Goal: Navigation & Orientation: Find specific page/section

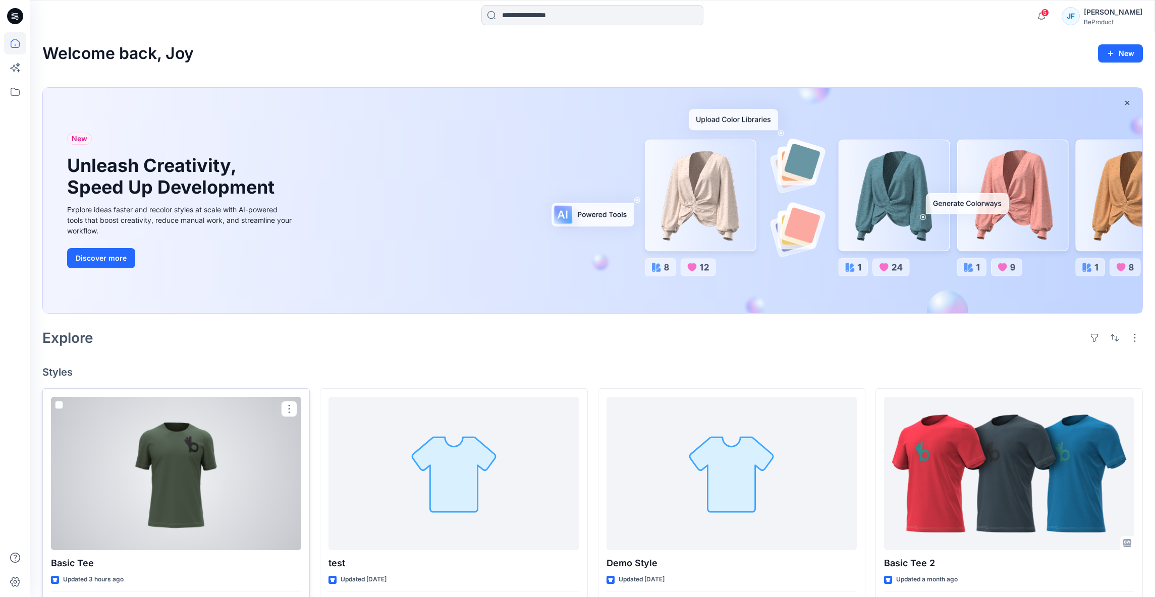
click at [169, 450] on div at bounding box center [176, 473] width 250 height 153
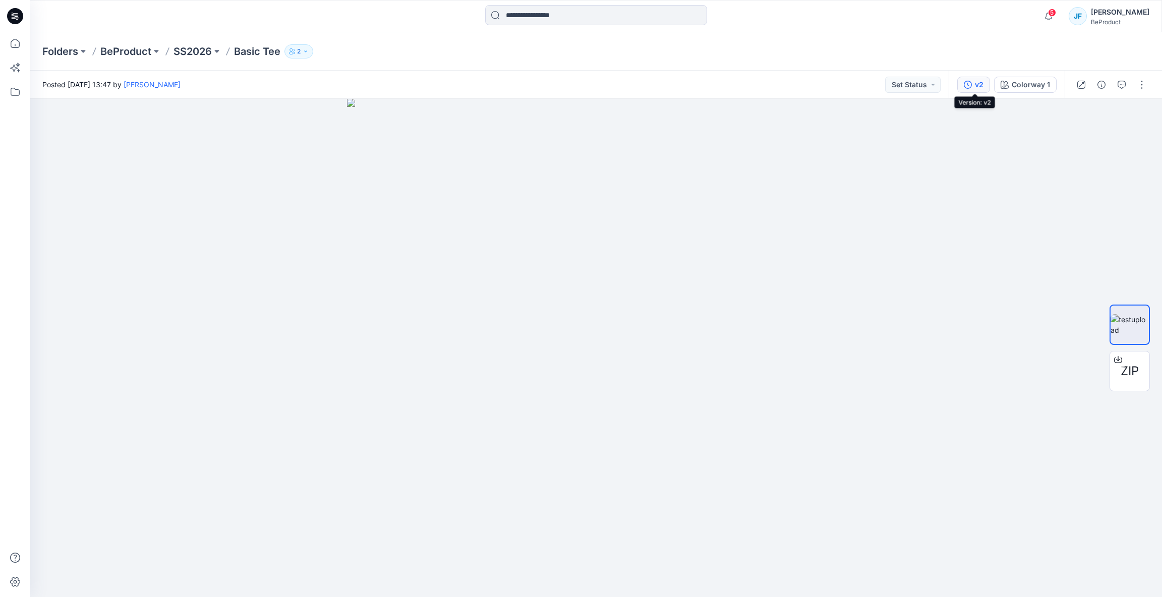
click at [972, 86] on icon "button" at bounding box center [968, 85] width 8 height 8
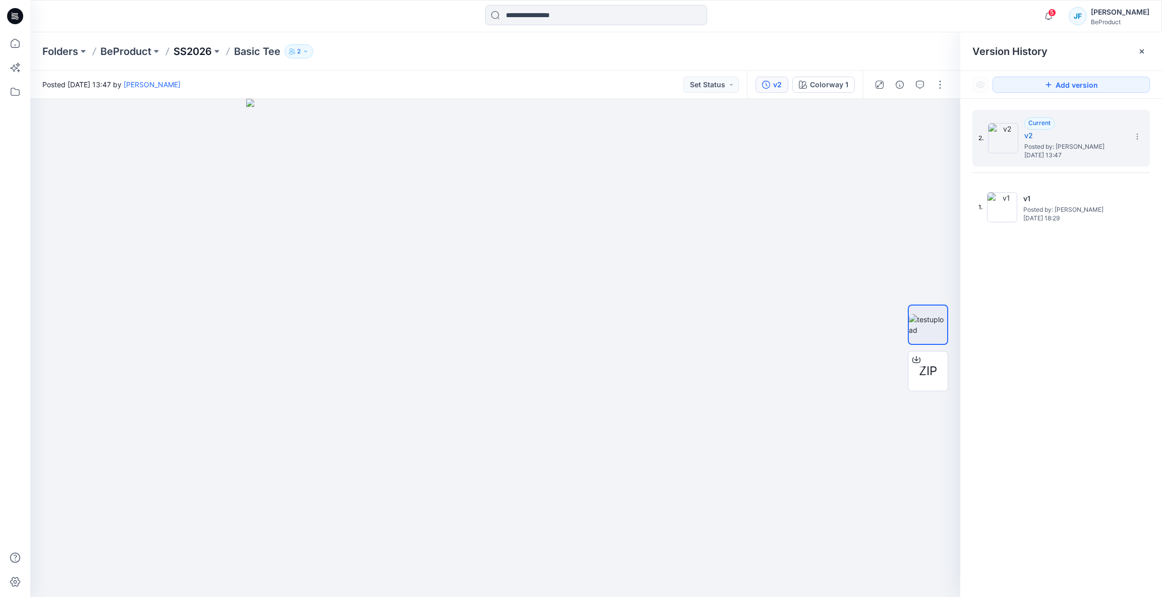
click at [185, 51] on p "SS2026" at bounding box center [193, 51] width 38 height 14
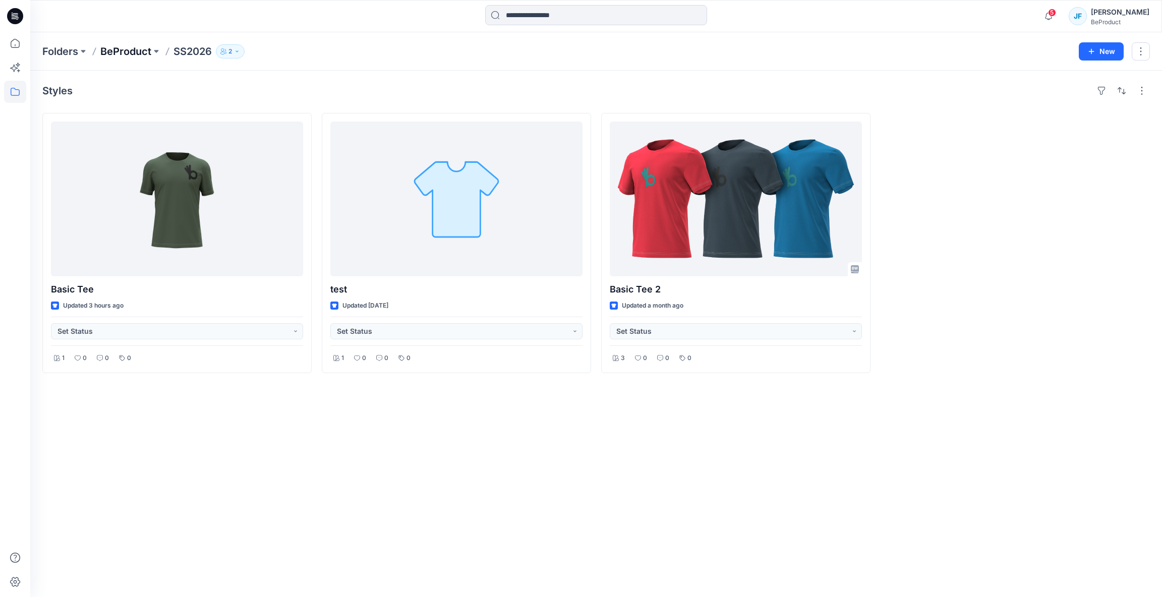
click at [144, 53] on p "BeProduct" at bounding box center [125, 51] width 51 height 14
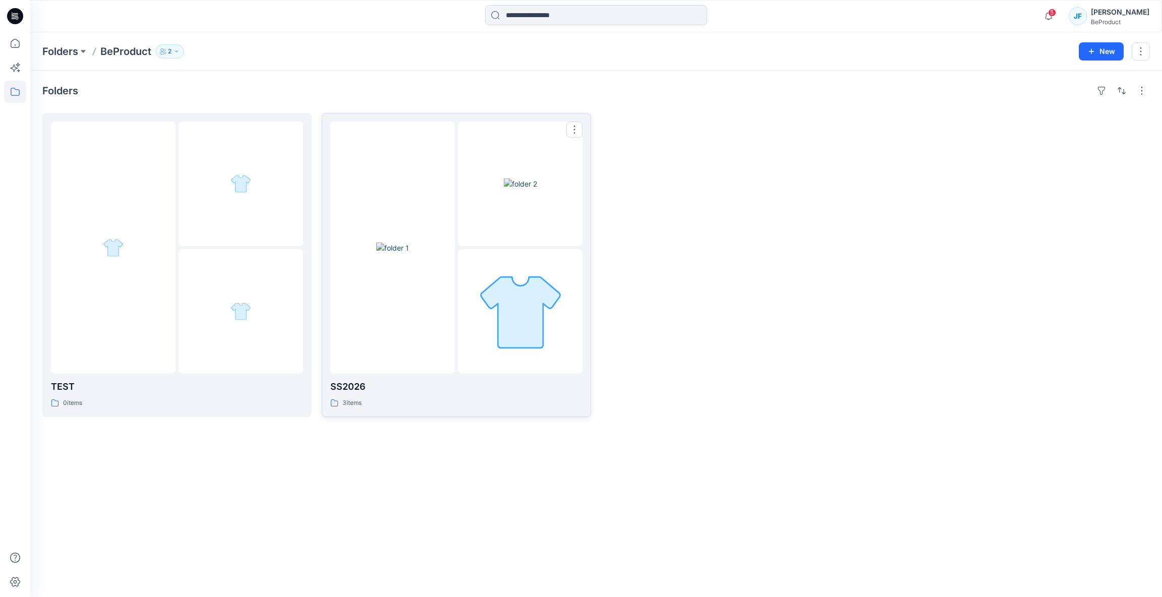
click at [409, 243] on img at bounding box center [392, 248] width 33 height 11
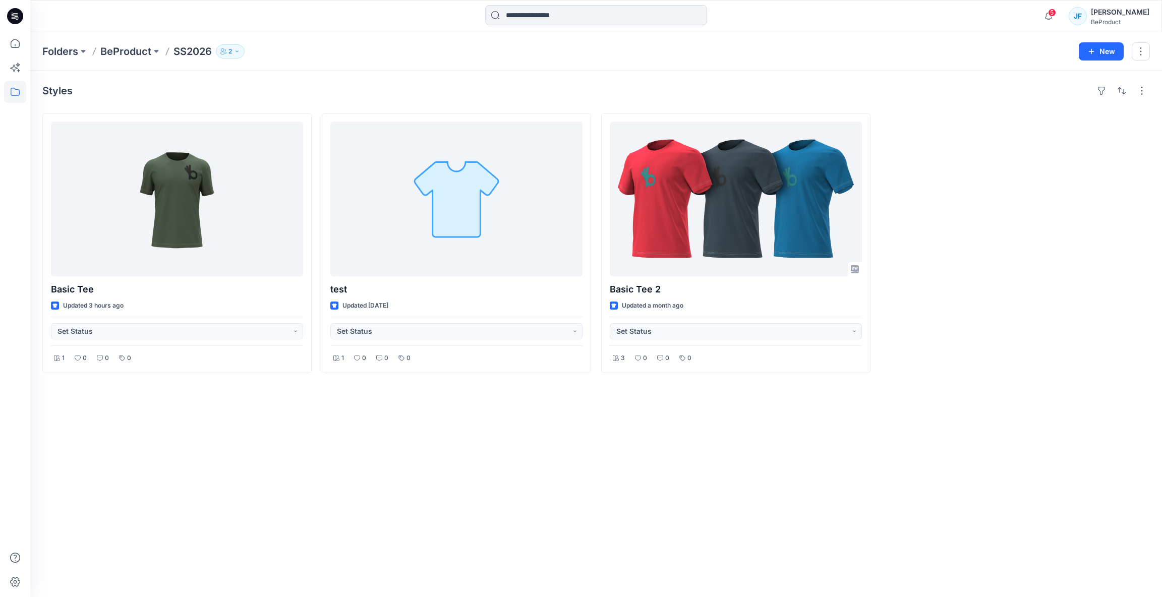
click at [1127, 16] on div "Joy Foo" at bounding box center [1120, 12] width 59 height 12
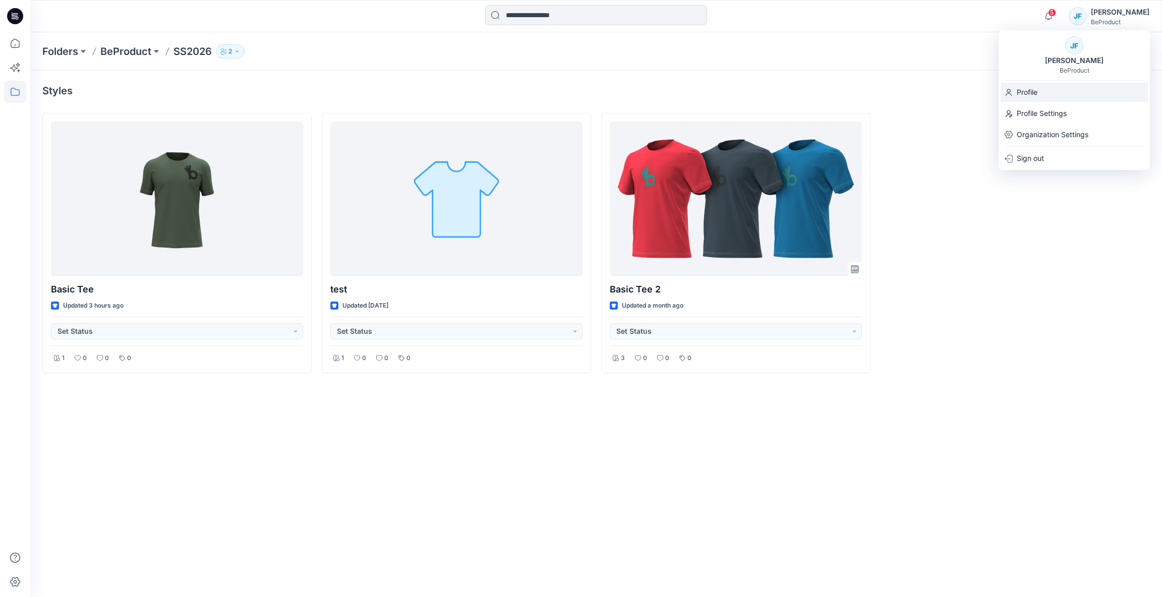
click at [1039, 92] on div "Profile" at bounding box center [1074, 92] width 147 height 19
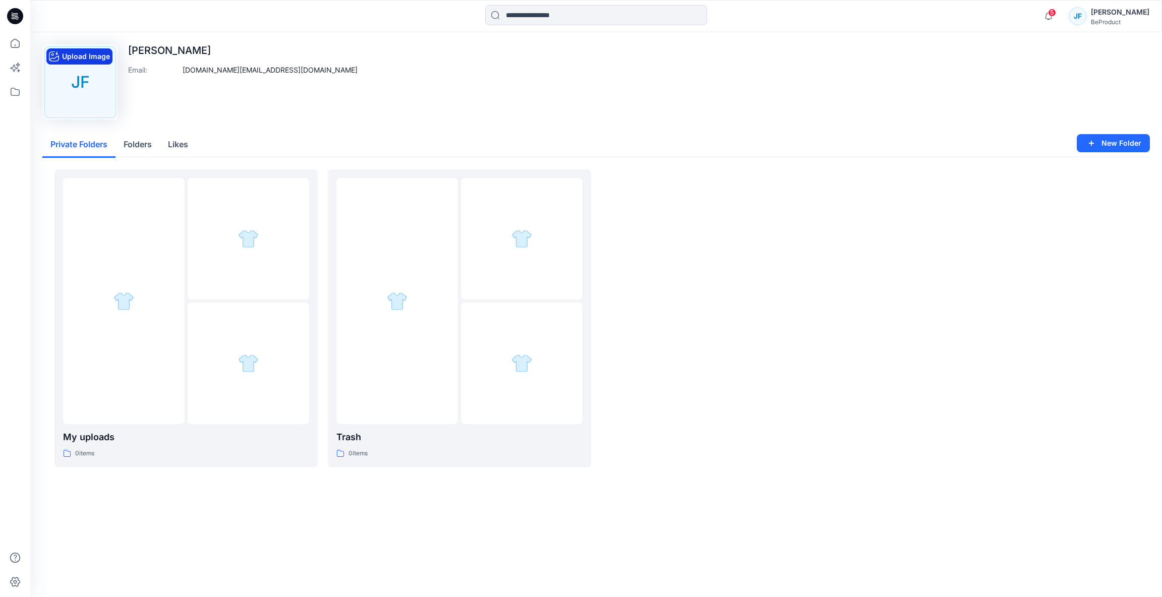
click at [90, 59] on button "Upload Image" at bounding box center [79, 56] width 66 height 16
click at [141, 144] on button "Folders" at bounding box center [138, 145] width 44 height 26
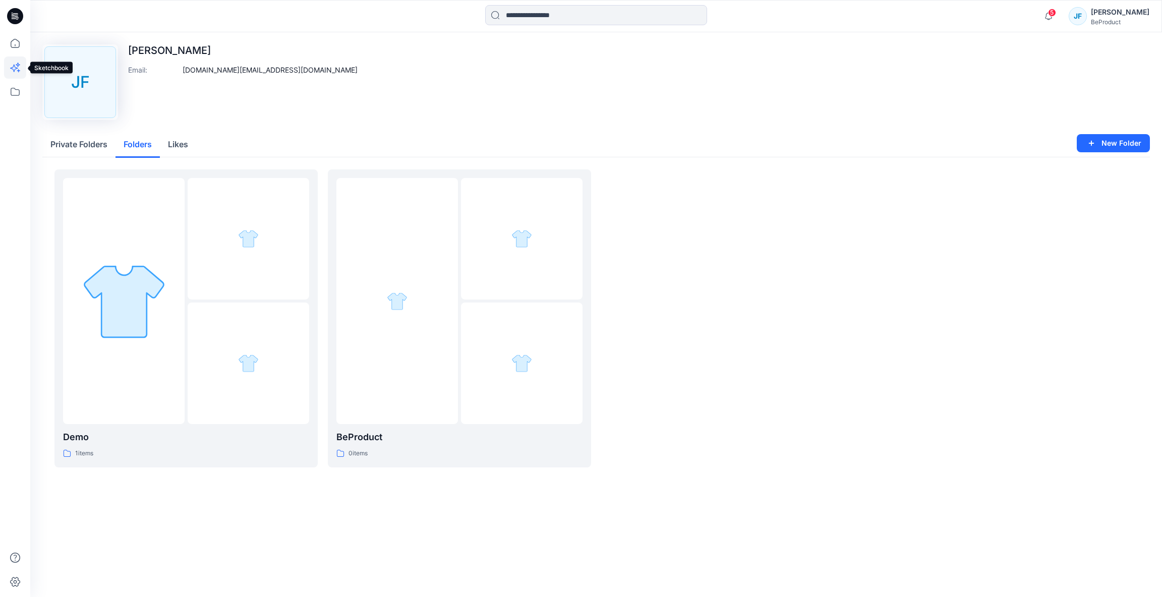
click at [20, 68] on icon at bounding box center [15, 68] width 22 height 22
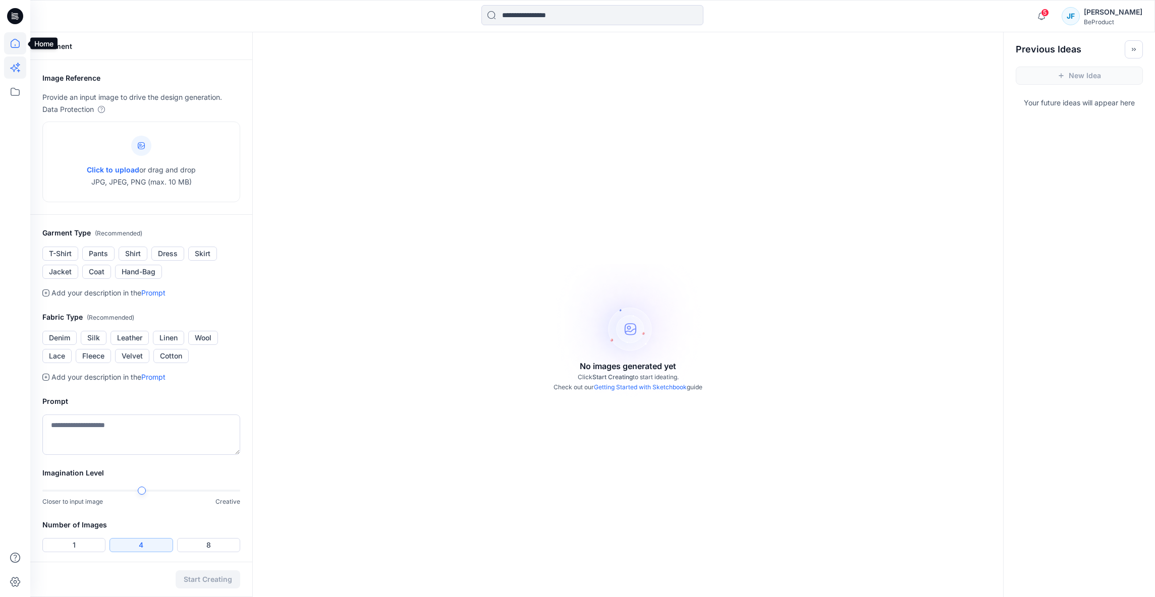
click at [16, 45] on icon at bounding box center [15, 43] width 22 height 22
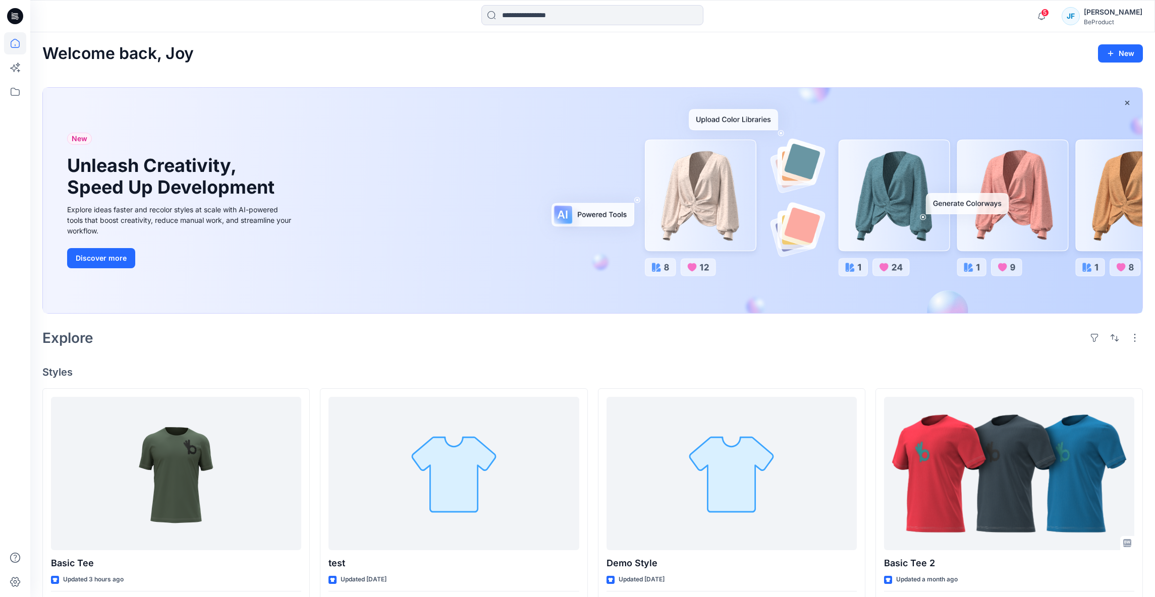
click at [1080, 13] on div "JF" at bounding box center [1070, 16] width 18 height 18
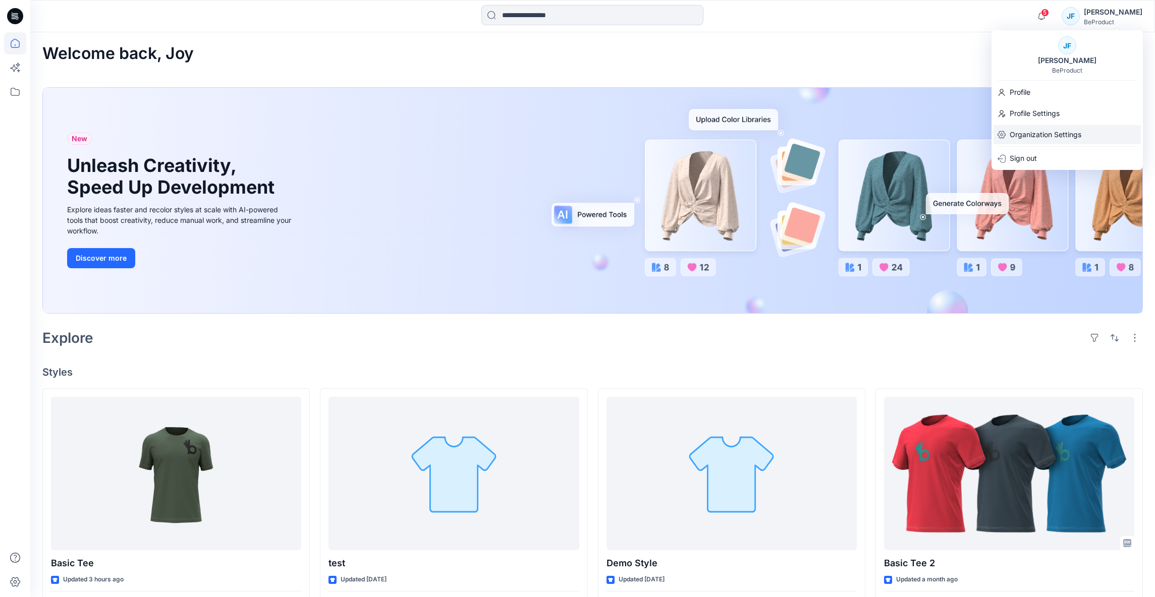
click at [1060, 130] on p "Organization Settings" at bounding box center [1045, 134] width 72 height 19
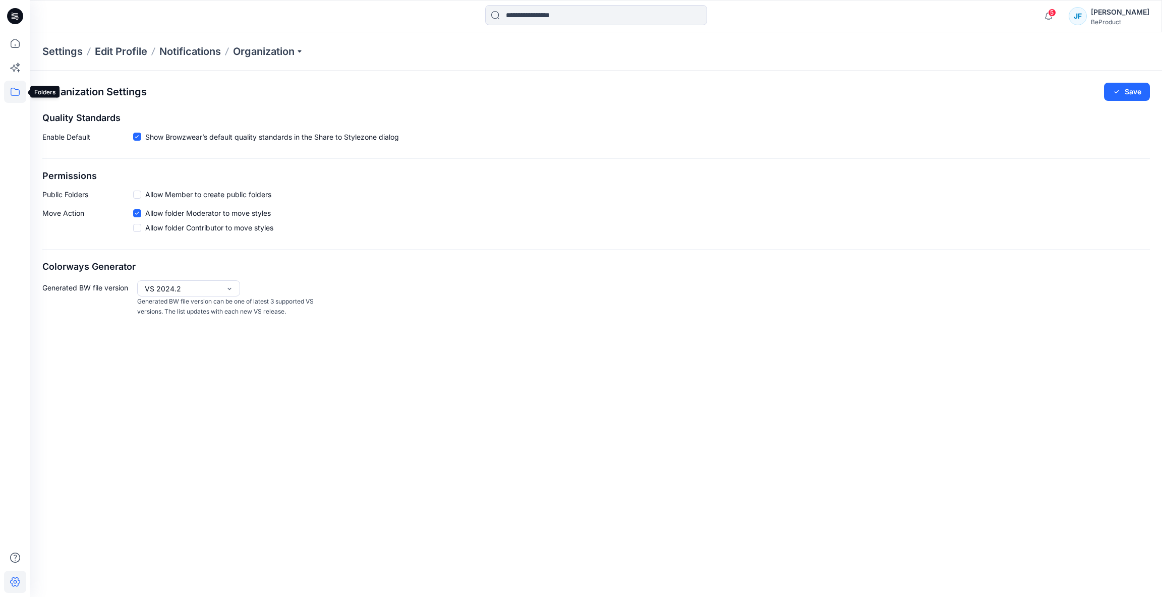
click at [20, 88] on icon at bounding box center [15, 92] width 22 height 22
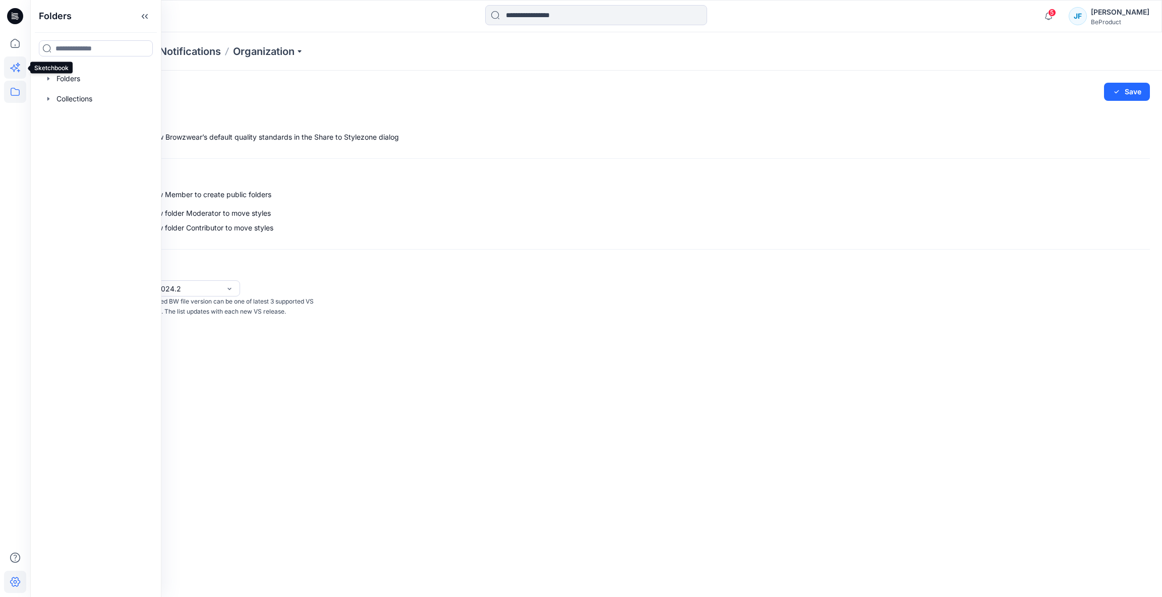
click at [20, 71] on icon at bounding box center [15, 68] width 22 height 22
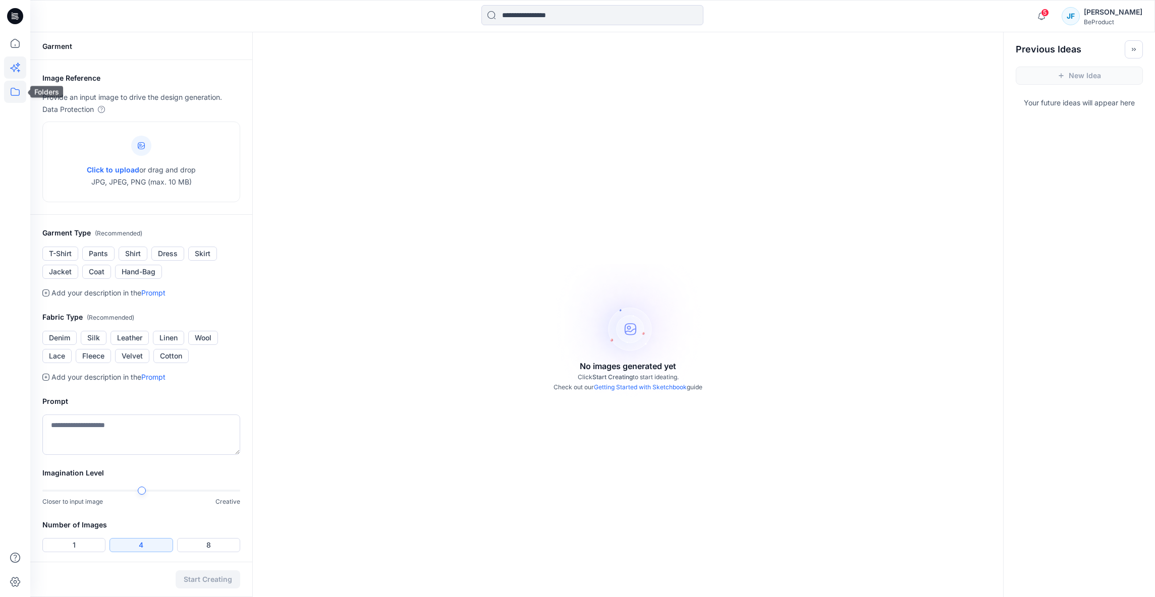
click at [20, 89] on icon at bounding box center [15, 92] width 22 height 22
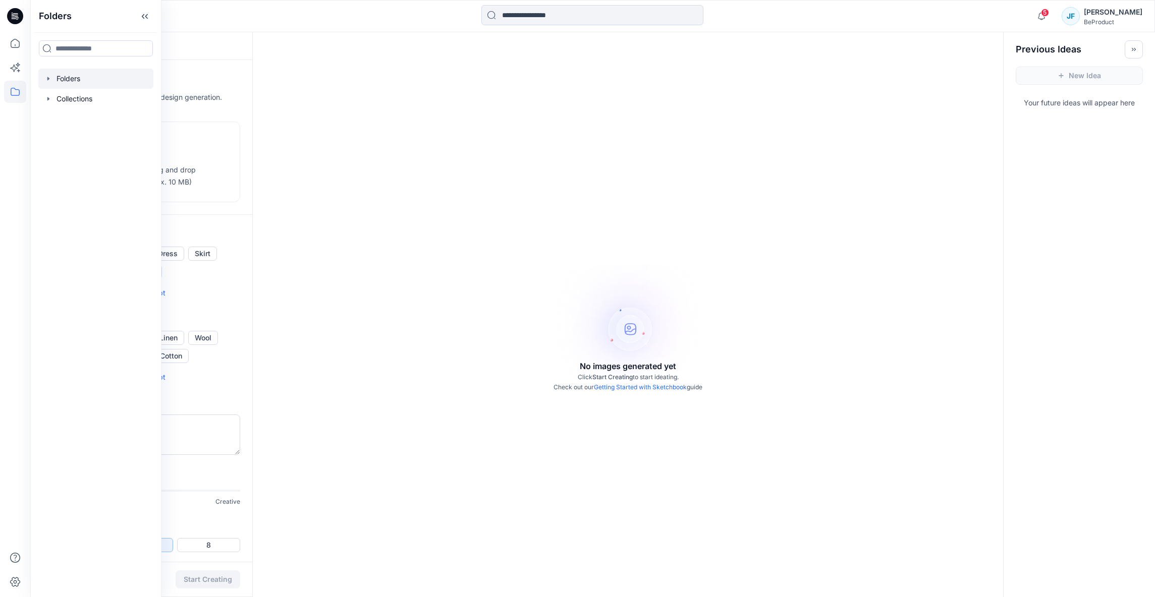
click at [53, 81] on div at bounding box center [95, 79] width 115 height 20
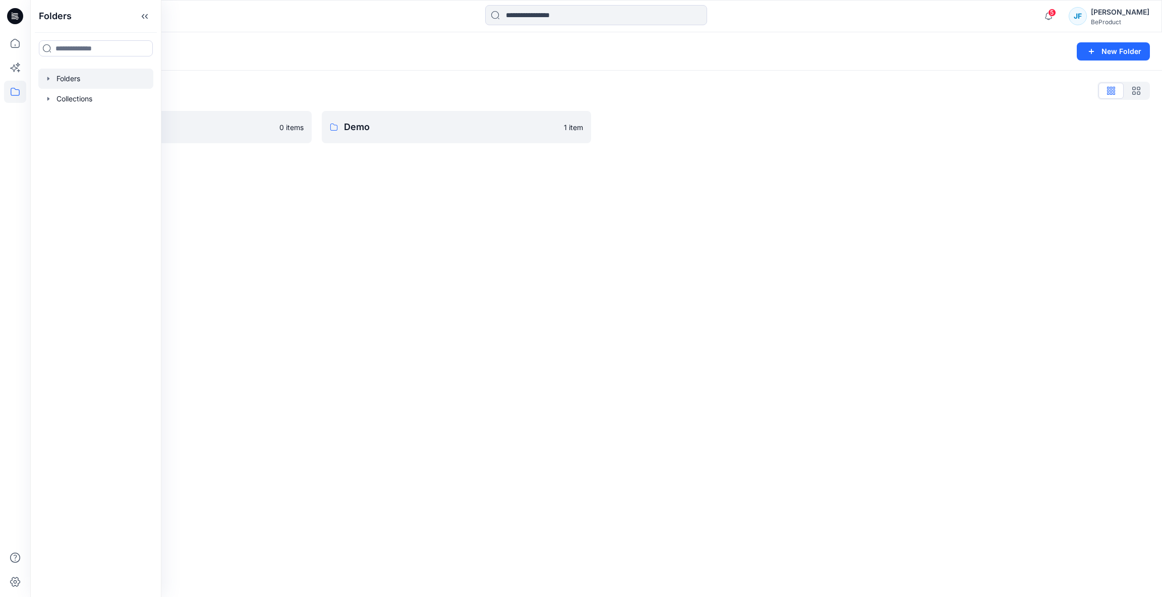
click at [450, 157] on div "Folders New Folder Folders List BeProduct 0 items Demo 1 item" at bounding box center [596, 314] width 1132 height 565
click at [385, 135] on link "Demo" at bounding box center [456, 127] width 269 height 32
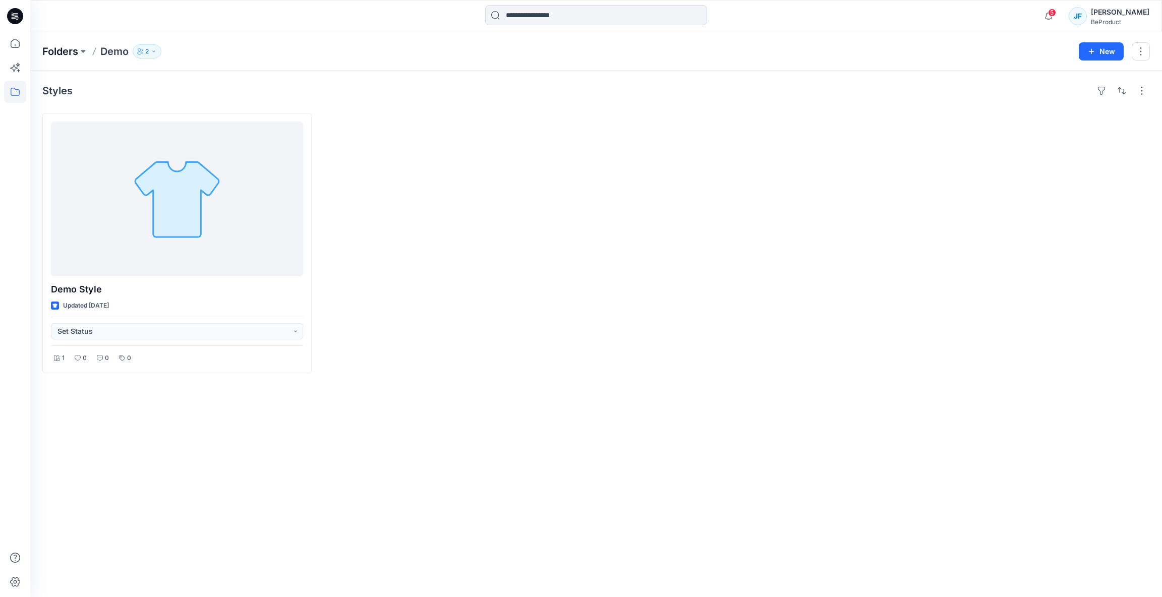
click at [70, 54] on p "Folders" at bounding box center [60, 51] width 36 height 14
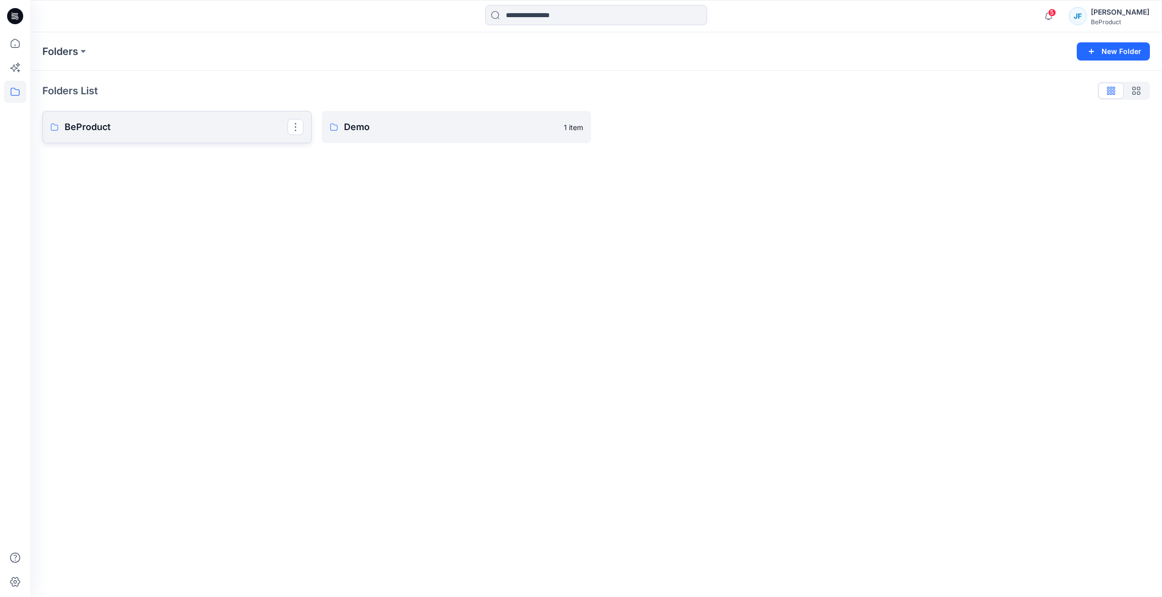
click at [96, 128] on p "BeProduct" at bounding box center [176, 127] width 223 height 14
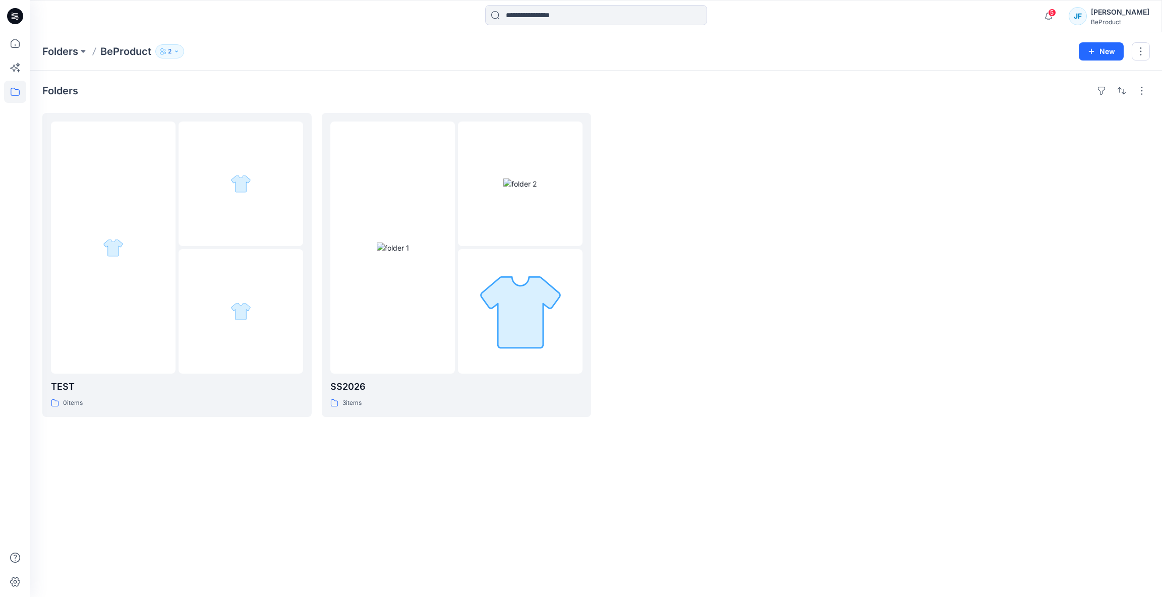
click at [168, 53] on p "2" at bounding box center [170, 51] width 4 height 11
click at [80, 47] on button at bounding box center [83, 51] width 10 height 14
click at [72, 125] on p "BeProduct" at bounding box center [67, 124] width 35 height 12
click at [71, 139] on link "Demo" at bounding box center [115, 144] width 143 height 20
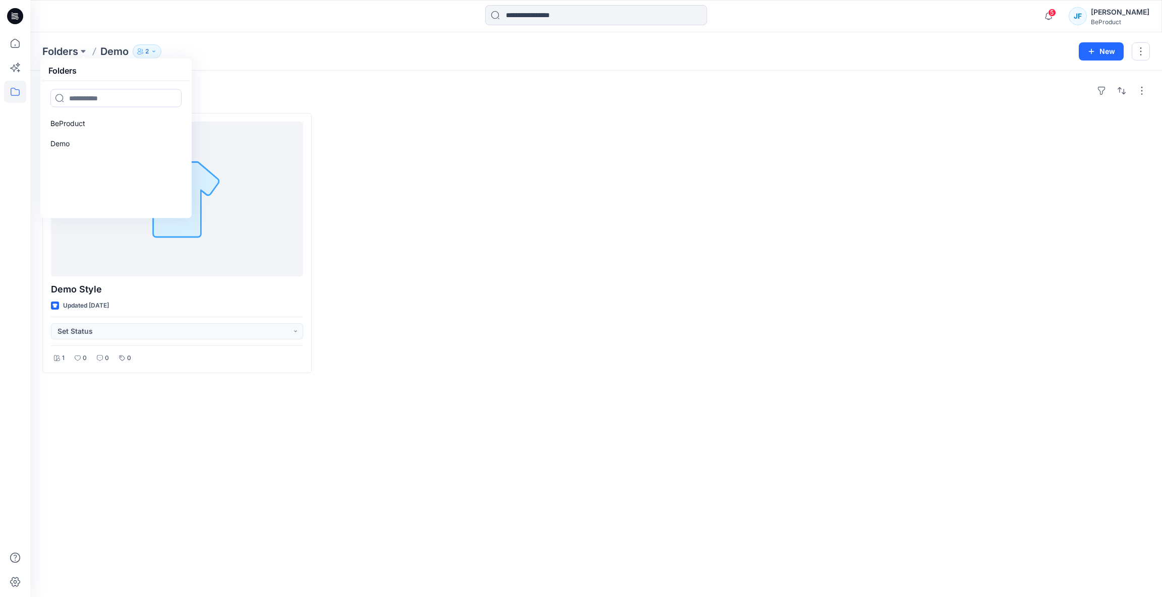
click at [190, 18] on div at bounding box center [171, 16] width 283 height 22
